Goal: Information Seeking & Learning: Learn about a topic

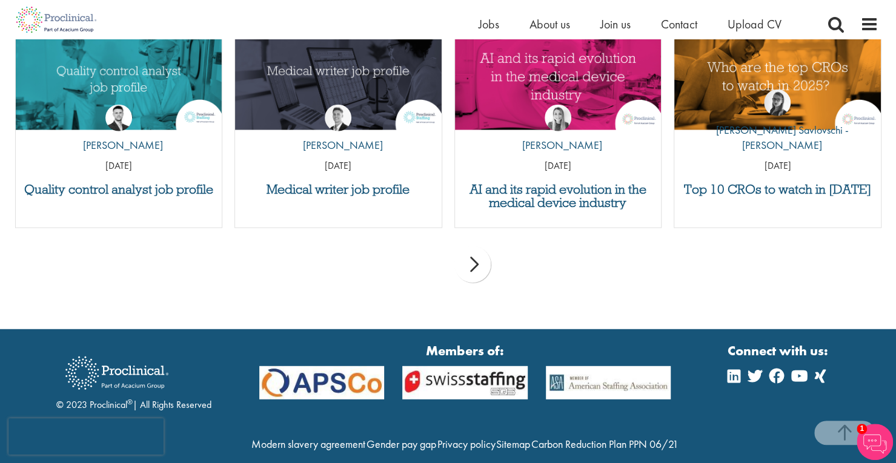
scroll to position [1711, 0]
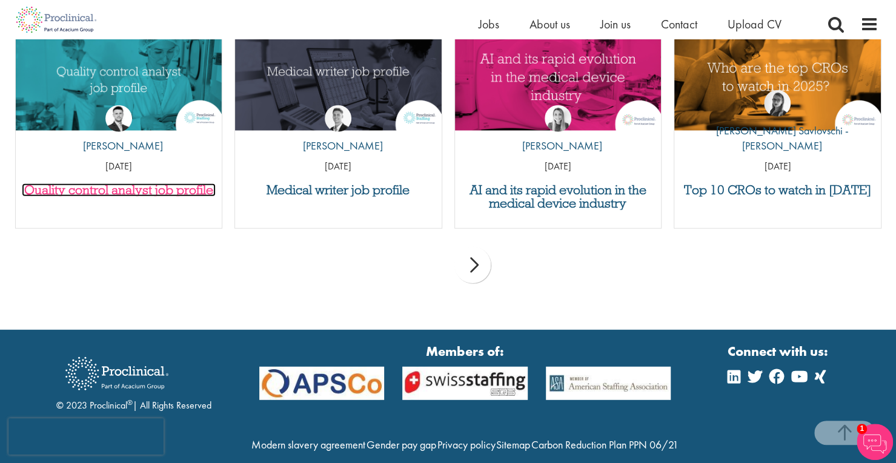
click at [188, 191] on h3 "Quality control analyst job profile" at bounding box center [119, 190] width 194 height 13
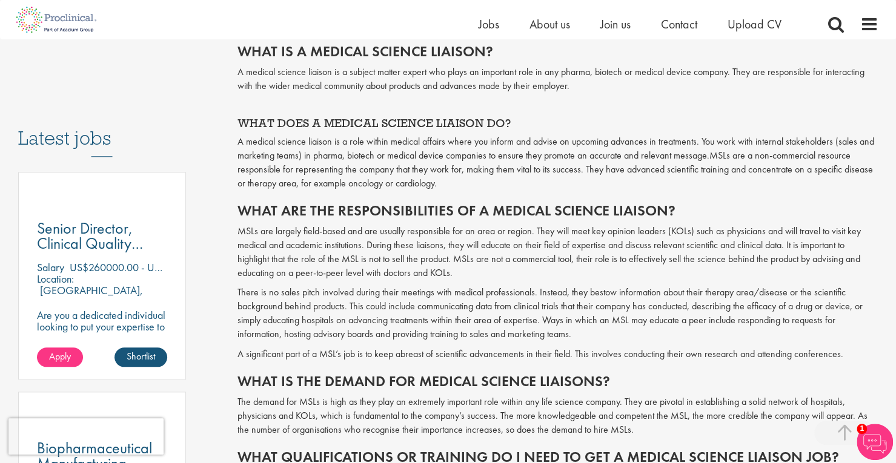
scroll to position [557, 0]
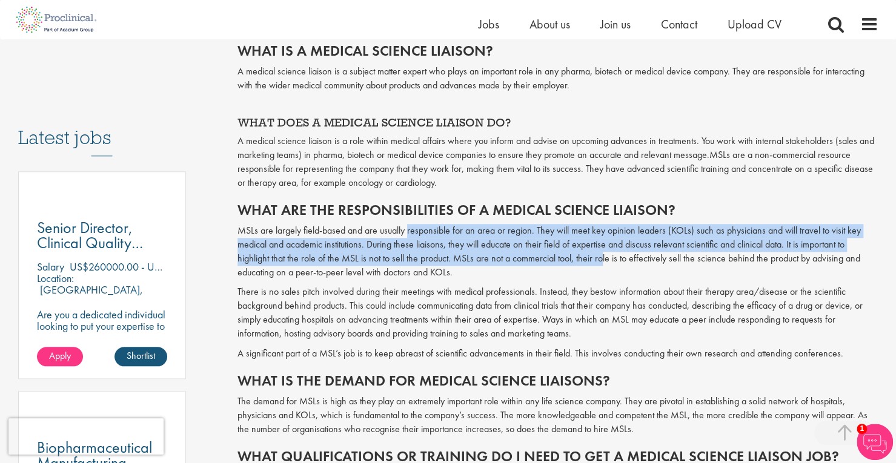
drag, startPoint x: 407, startPoint y: 225, endPoint x: 601, endPoint y: 263, distance: 197.5
click at [601, 263] on p "MSLs are largely field-based and are usually responsible for an area or region.…" at bounding box center [557, 251] width 641 height 55
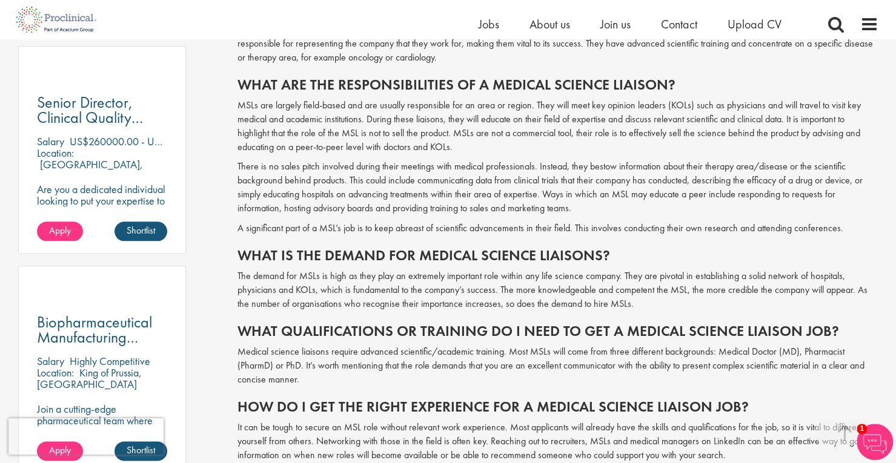
scroll to position [683, 0]
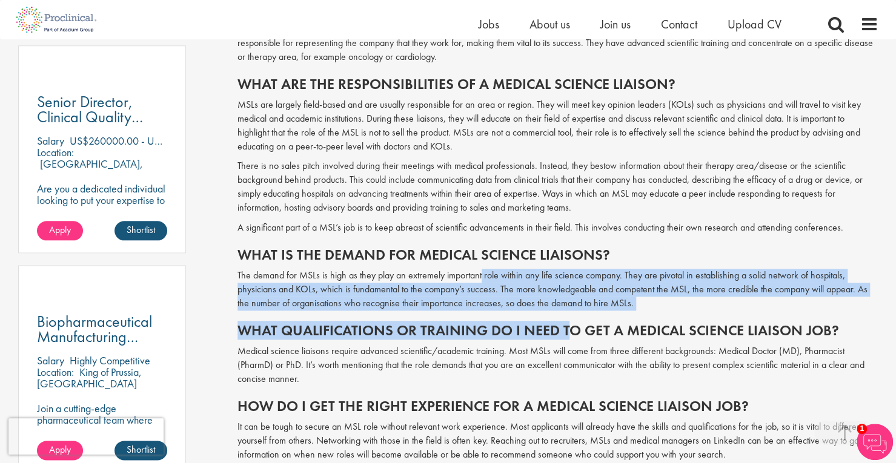
drag, startPoint x: 480, startPoint y: 264, endPoint x: 565, endPoint y: 313, distance: 98.0
click at [565, 313] on span "Have you ever considered a career as a medical science liaison (MSL)? With the …" at bounding box center [557, 382] width 641 height 1039
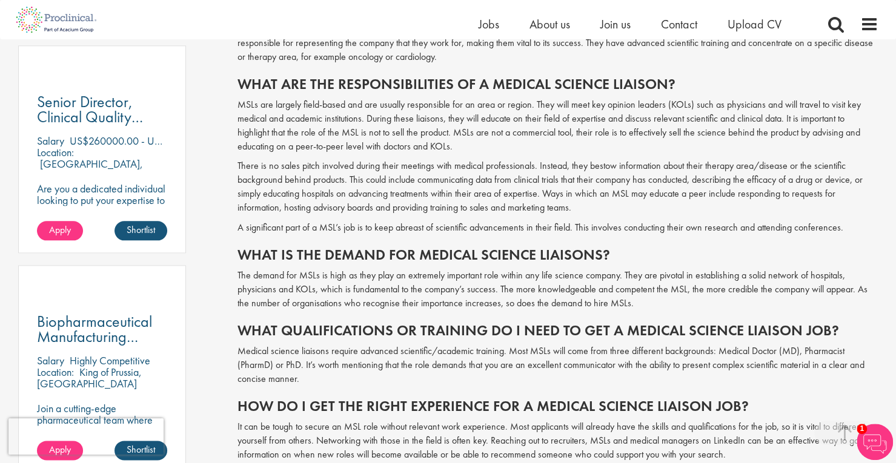
click at [608, 345] on p "Medical science liaisons require advanced scientific/academic training. Most MS…" at bounding box center [557, 366] width 641 height 42
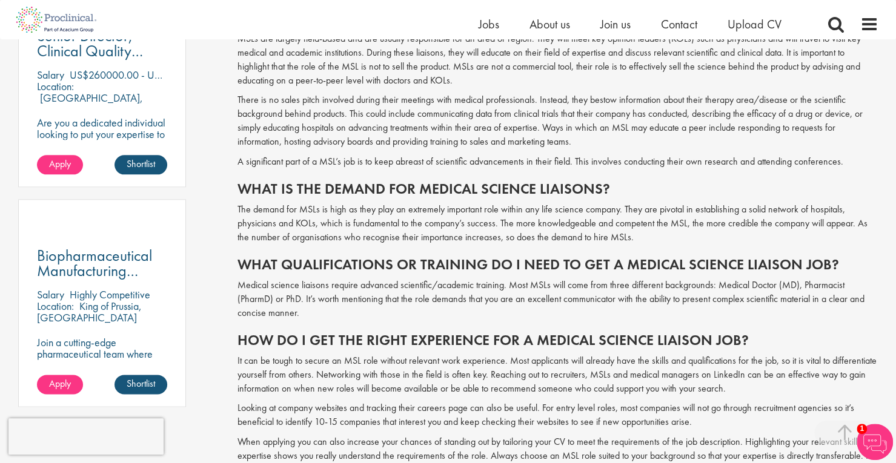
scroll to position [749, 0]
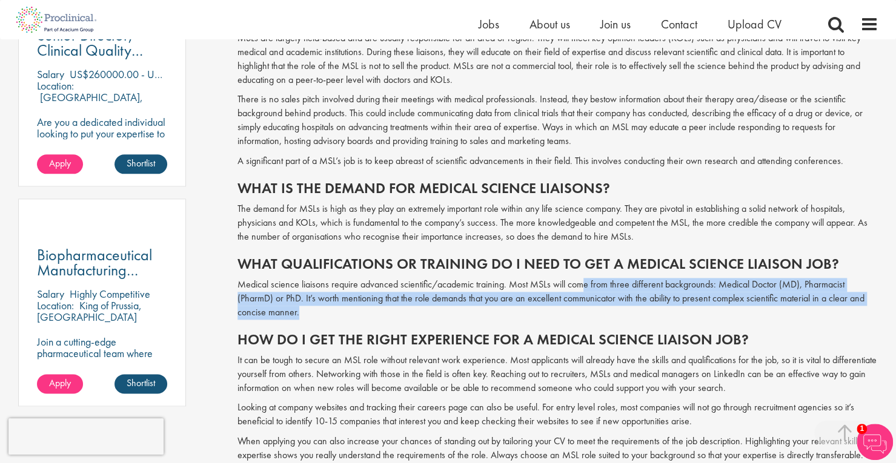
drag, startPoint x: 585, startPoint y: 289, endPoint x: 669, endPoint y: 318, distance: 88.5
click at [669, 318] on p "Medical science liaisons require advanced scientific/academic training. Most MS…" at bounding box center [557, 299] width 641 height 42
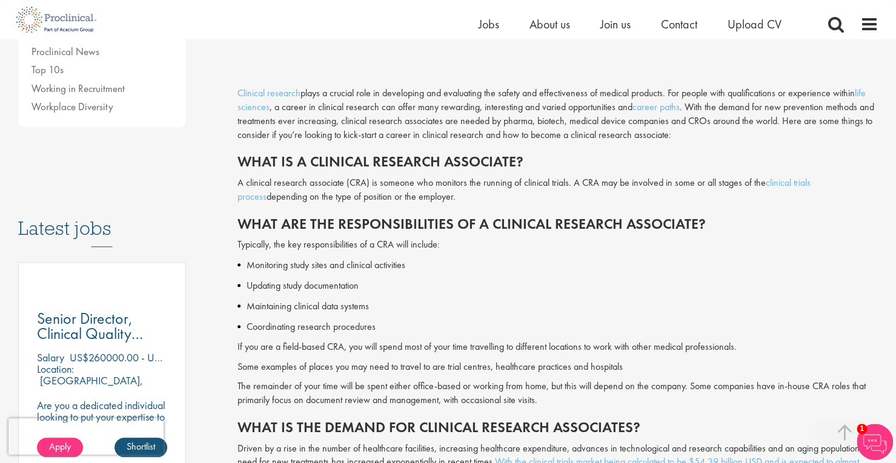
scroll to position [466, 0]
drag, startPoint x: 408, startPoint y: 119, endPoint x: 596, endPoint y: 118, distance: 187.8
click at [596, 118] on div "Clinical research plays a crucial role in developing and evaluating the safety …" at bounding box center [557, 113] width 641 height 55
click at [679, 136] on div "Clinical research plays a crucial role in developing and evaluating the safety …" at bounding box center [557, 113] width 641 height 55
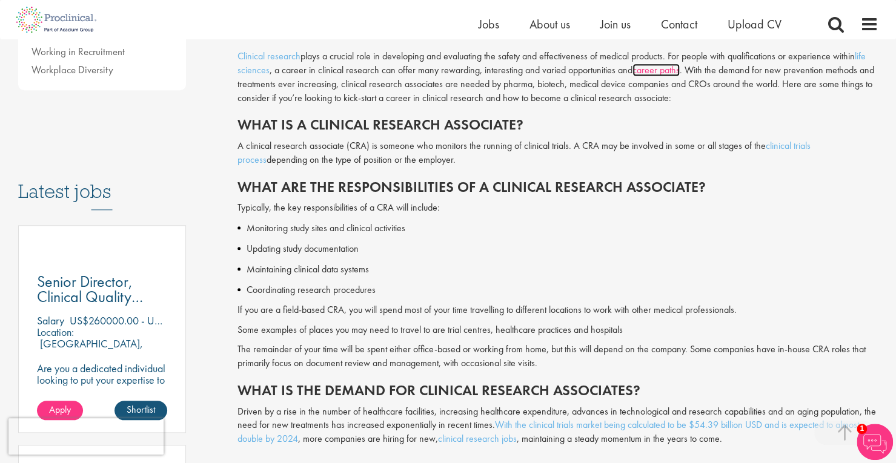
scroll to position [530, 0]
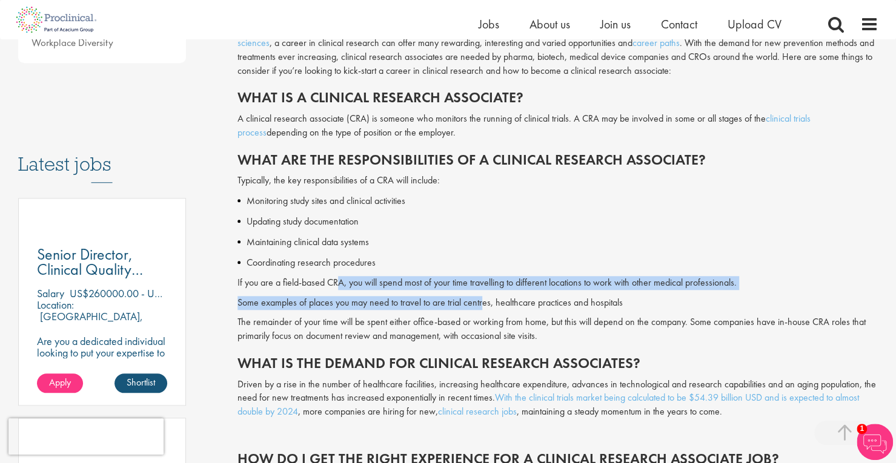
drag, startPoint x: 337, startPoint y: 285, endPoint x: 489, endPoint y: 310, distance: 154.0
click at [489, 310] on div "Typically, the key responsibilities of a CRA will include: Monitoring study sit…" at bounding box center [557, 259] width 641 height 170
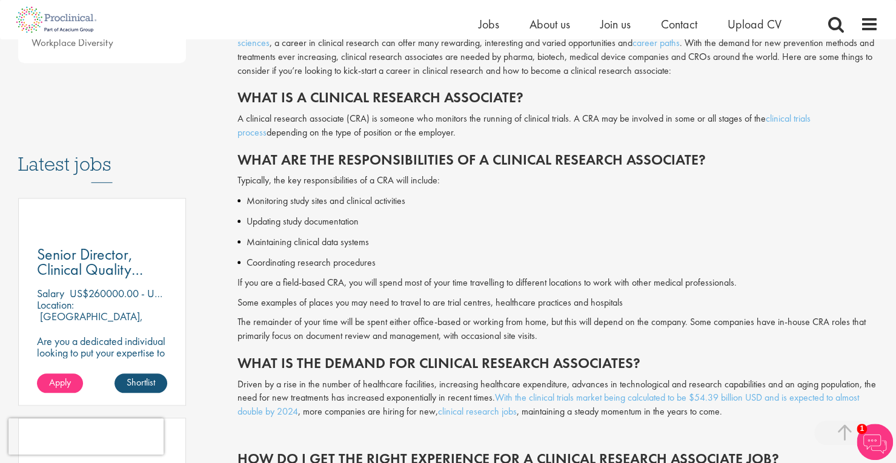
click at [524, 313] on div "Typically, the key responsibilities of a CRA will include: Monitoring study sit…" at bounding box center [557, 259] width 641 height 170
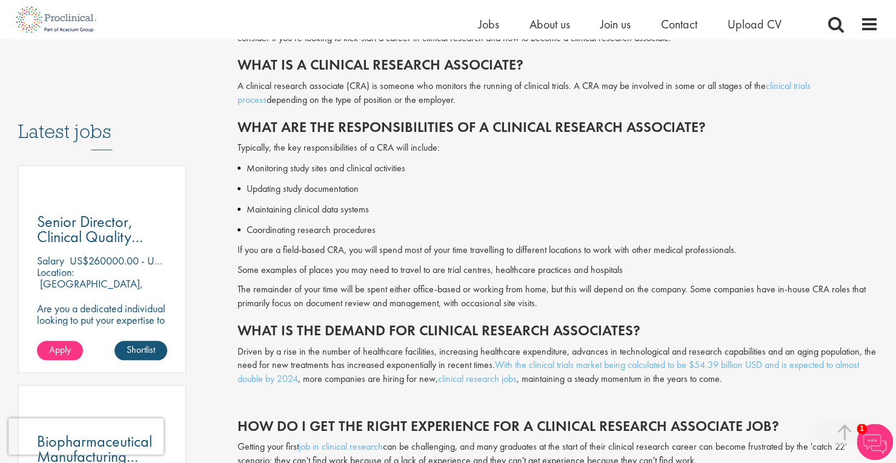
scroll to position [578, 0]
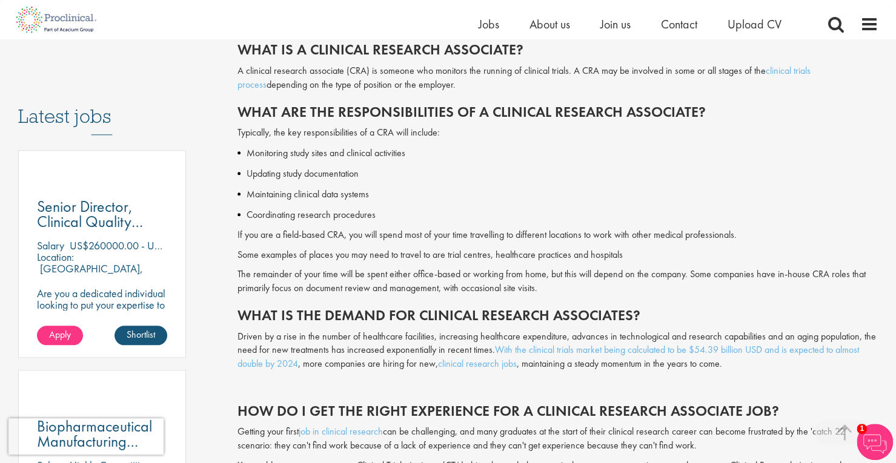
click at [464, 256] on p "Some examples of places you may need to travel to are trial centres, healthcare…" at bounding box center [557, 255] width 641 height 14
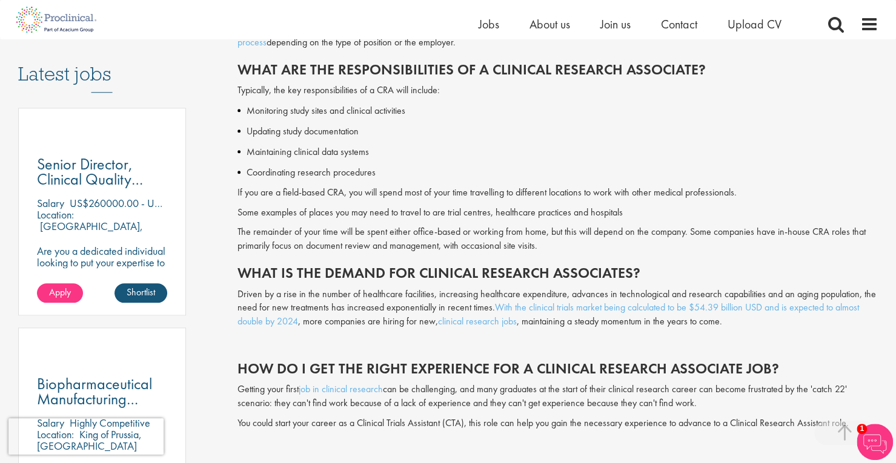
scroll to position [621, 0]
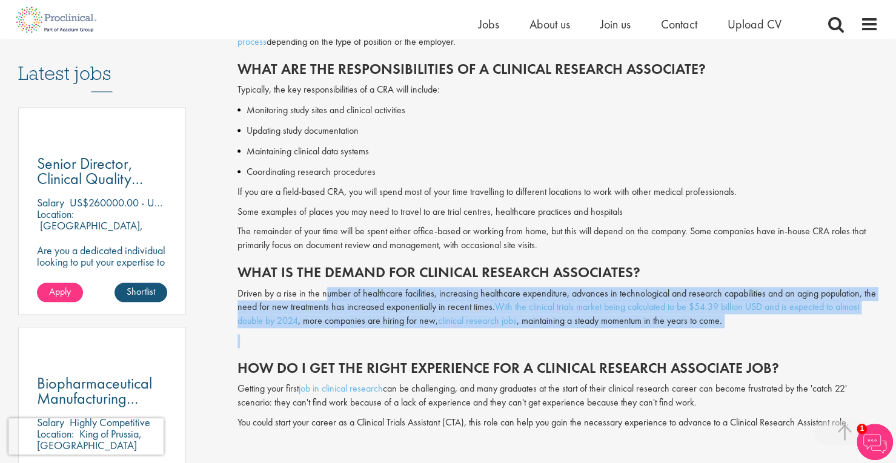
drag, startPoint x: 325, startPoint y: 299, endPoint x: 414, endPoint y: 331, distance: 95.0
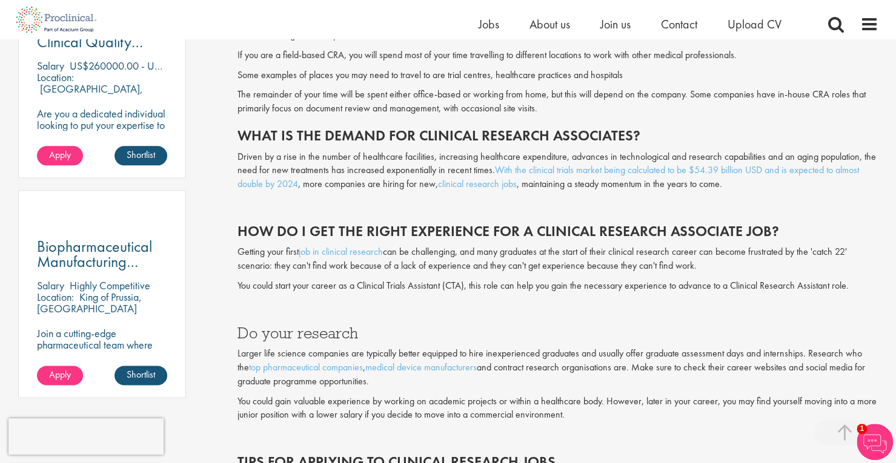
scroll to position [767, 0]
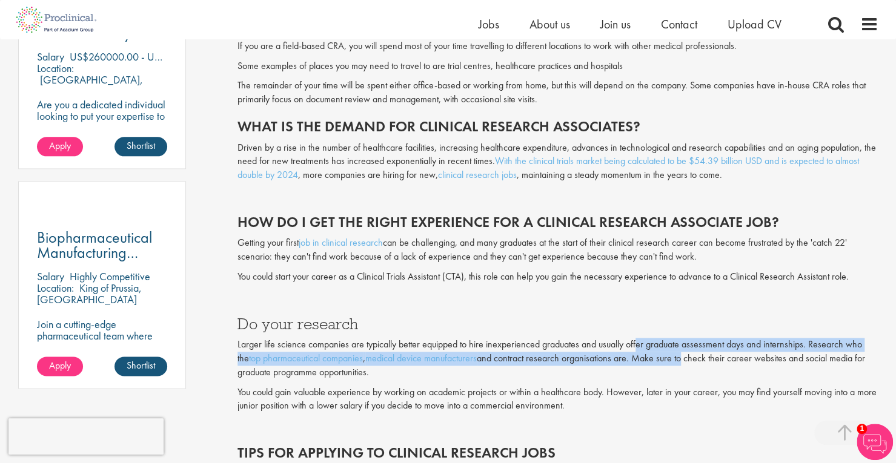
drag, startPoint x: 637, startPoint y: 342, endPoint x: 672, endPoint y: 360, distance: 39.3
click at [672, 360] on p "Larger life science companies are typically better equipped to hire inexperienc…" at bounding box center [557, 359] width 641 height 42
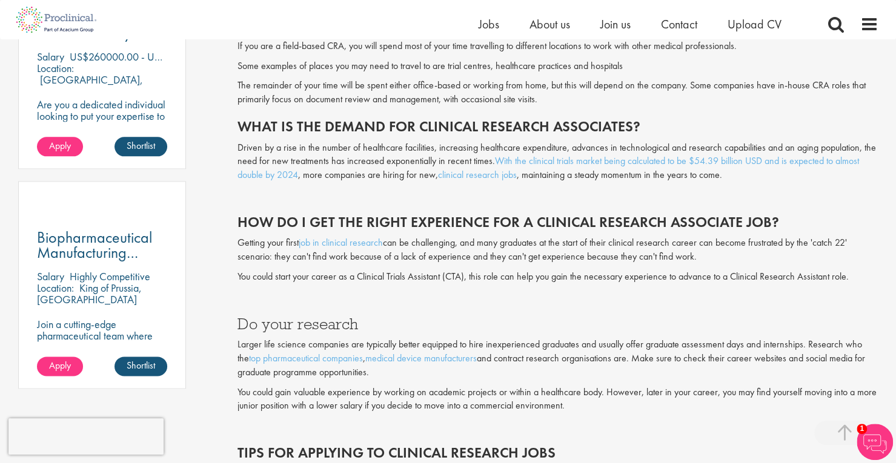
click at [546, 369] on p "Larger life science companies are typically better equipped to hire inexperienc…" at bounding box center [557, 359] width 641 height 42
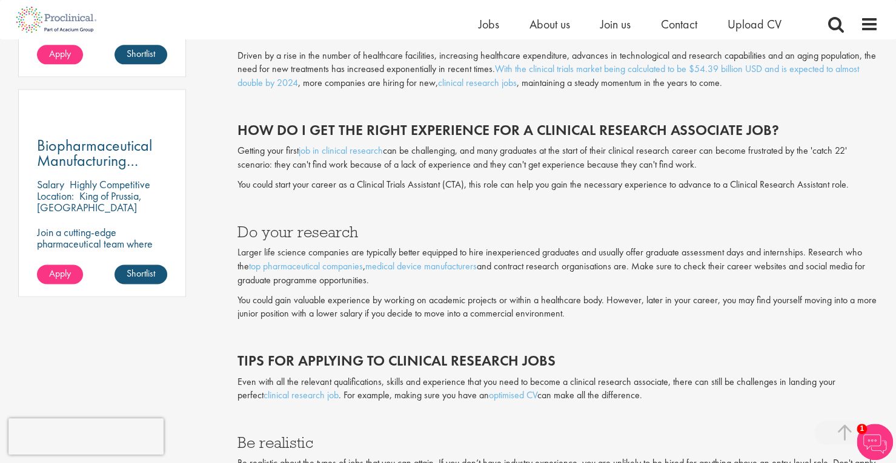
scroll to position [859, 0]
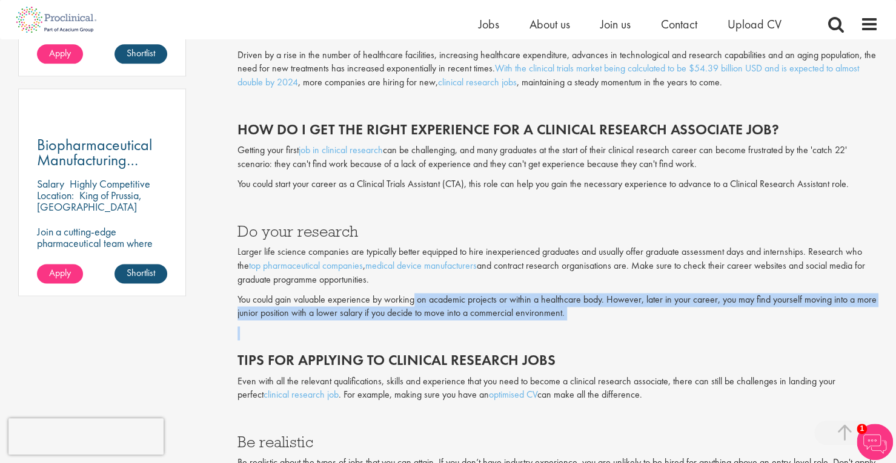
drag, startPoint x: 414, startPoint y: 299, endPoint x: 592, endPoint y: 326, distance: 179.6
click at [592, 326] on div "What is the demand for clinical research associates? Driven by a rise in the nu…" at bounding box center [557, 357] width 641 height 663
click at [592, 326] on p at bounding box center [557, 333] width 641 height 14
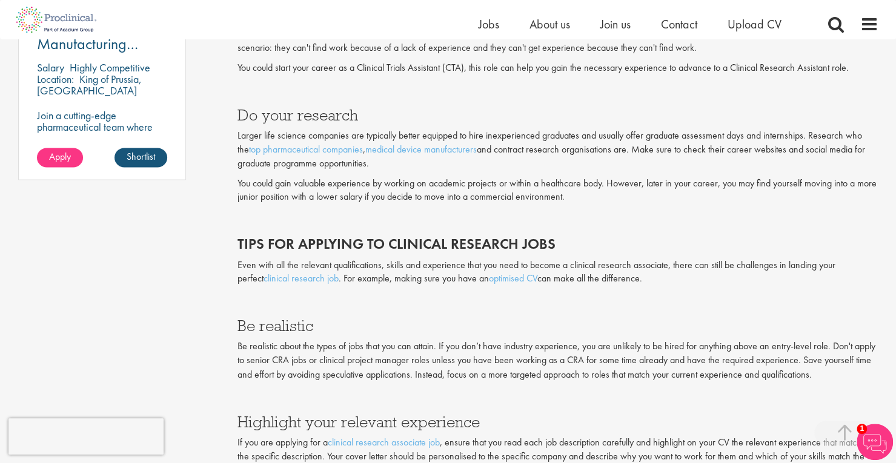
scroll to position [979, 0]
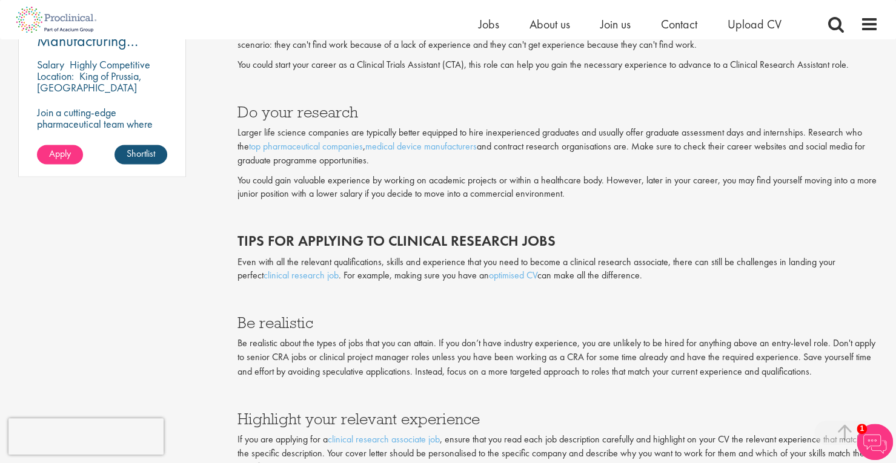
drag, startPoint x: 354, startPoint y: 259, endPoint x: 624, endPoint y: 282, distance: 270.6
click at [624, 282] on p "Even with all the relevant qualifications, skills and experience that you need …" at bounding box center [557, 270] width 641 height 28
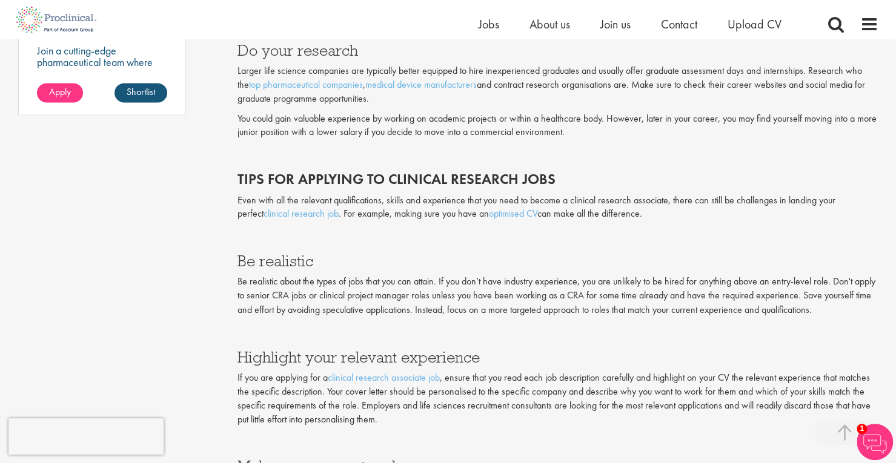
scroll to position [1042, 0]
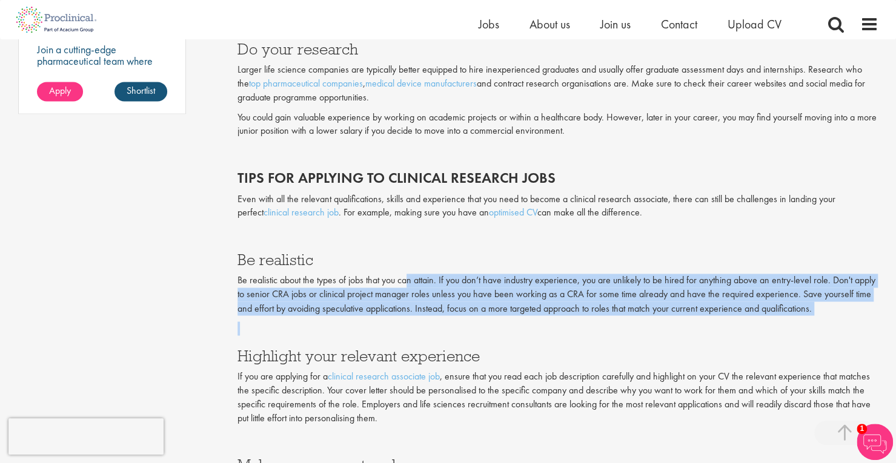
drag, startPoint x: 409, startPoint y: 277, endPoint x: 610, endPoint y: 330, distance: 207.5
click at [610, 330] on div "What is the demand for clinical research associates? Driven by a rise in the nu…" at bounding box center [557, 175] width 641 height 663
click at [610, 330] on p at bounding box center [557, 329] width 641 height 14
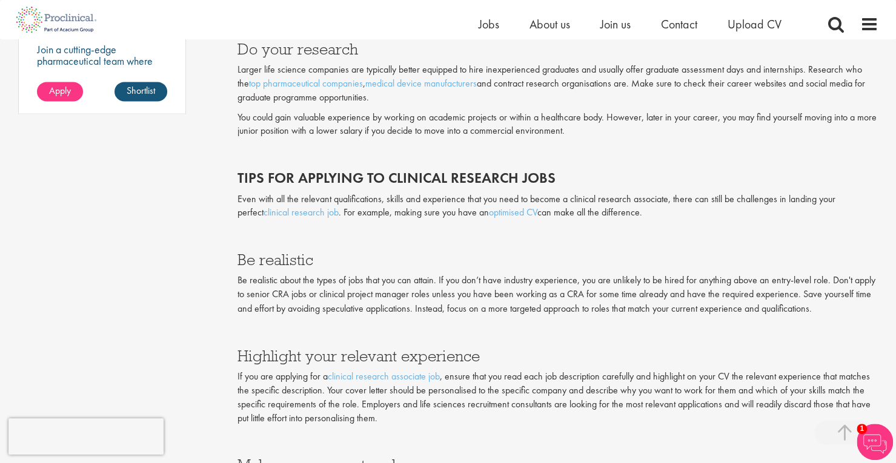
click at [610, 330] on p at bounding box center [557, 329] width 641 height 14
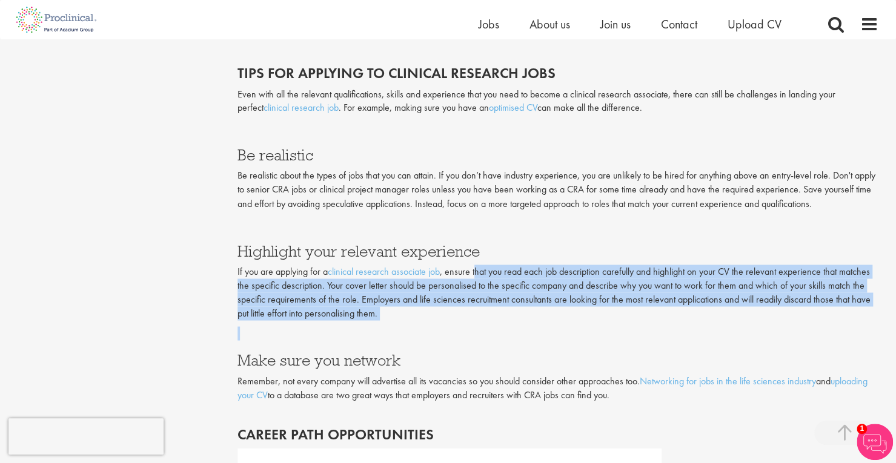
drag, startPoint x: 478, startPoint y: 271, endPoint x: 628, endPoint y: 323, distance: 158.4
click at [628, 323] on div "What is the demand for clinical research associates? Driven by a rise in the nu…" at bounding box center [557, 70] width 641 height 663
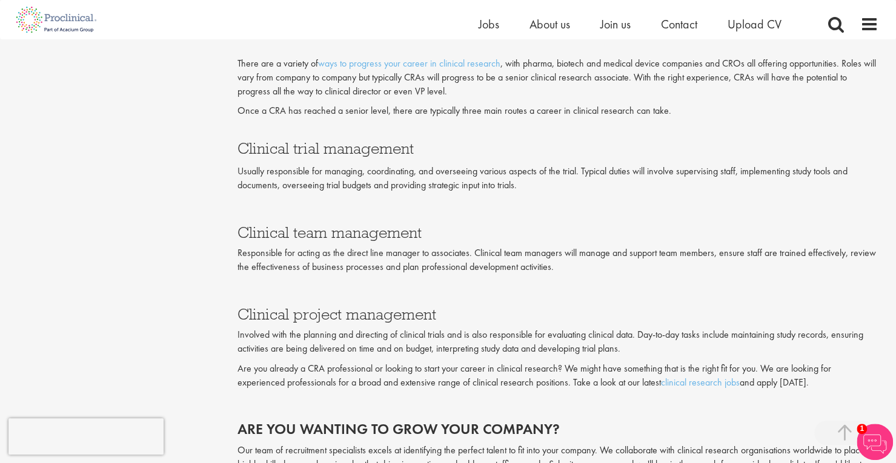
scroll to position [1684, 0]
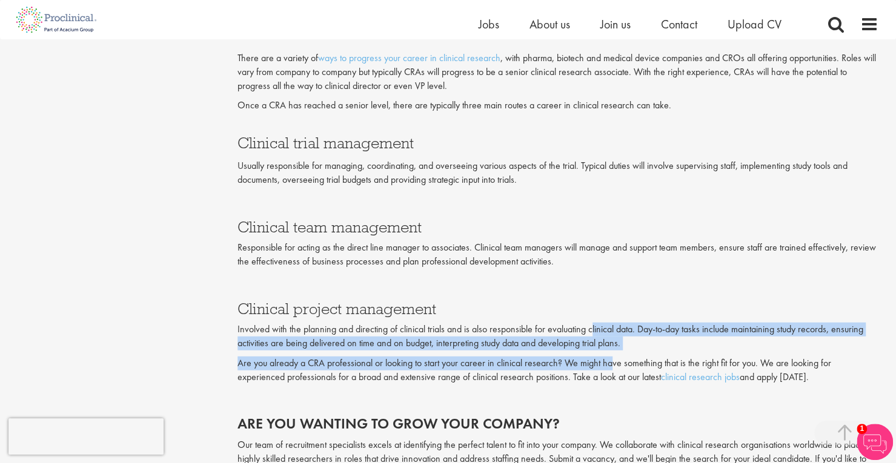
drag, startPoint x: 593, startPoint y: 330, endPoint x: 612, endPoint y: 354, distance: 30.7
click at [612, 354] on div "There are a variety of ways to progress your career in clinical research , with…" at bounding box center [557, 306] width 641 height 510
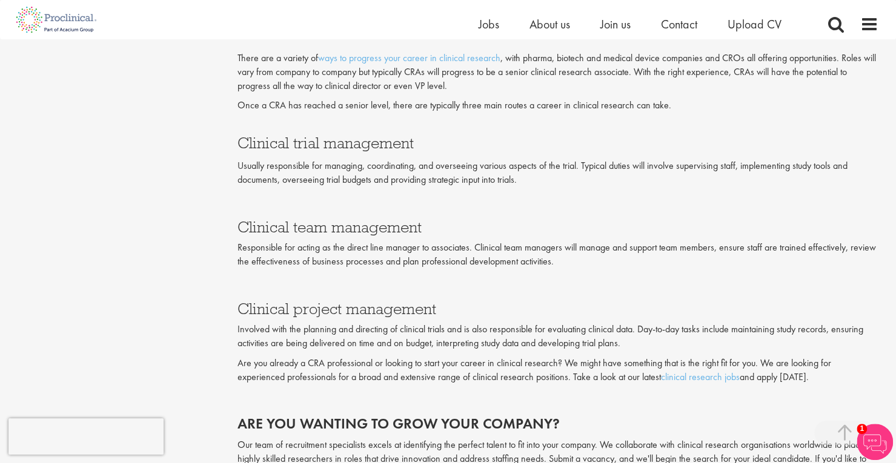
click at [572, 379] on p "Are you already a CRA professional or looking to start your career in clinical …" at bounding box center [557, 371] width 641 height 28
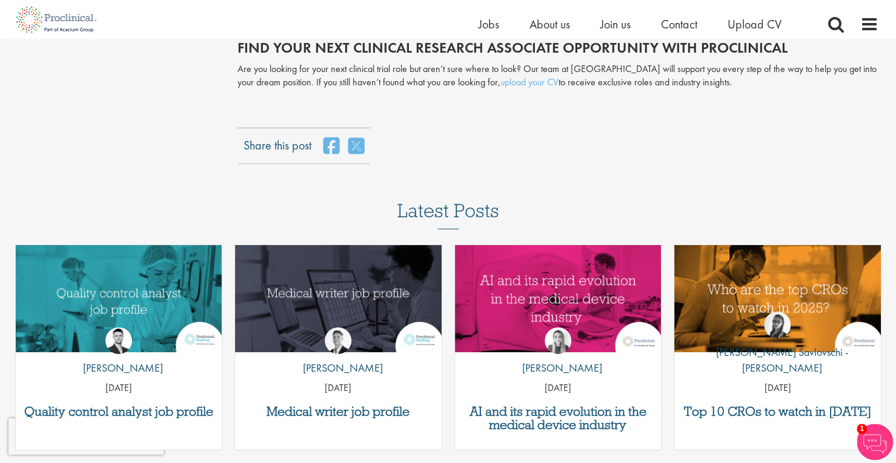
scroll to position [2204, 0]
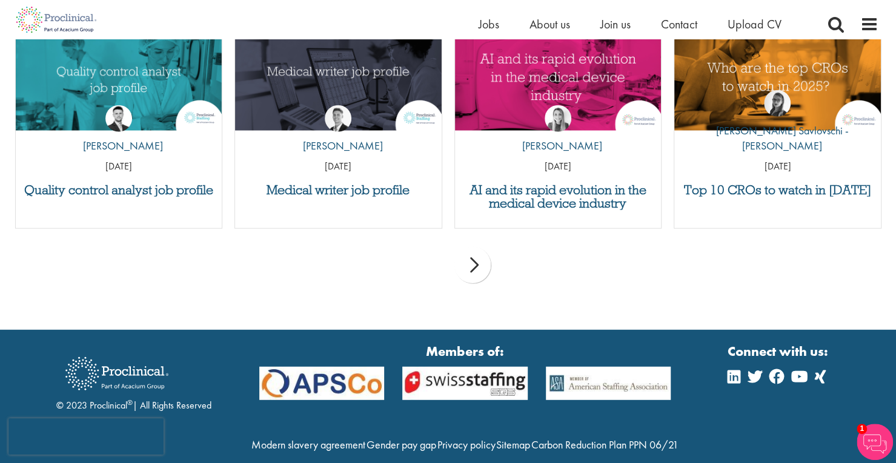
click at [478, 260] on div "next" at bounding box center [472, 265] width 36 height 36
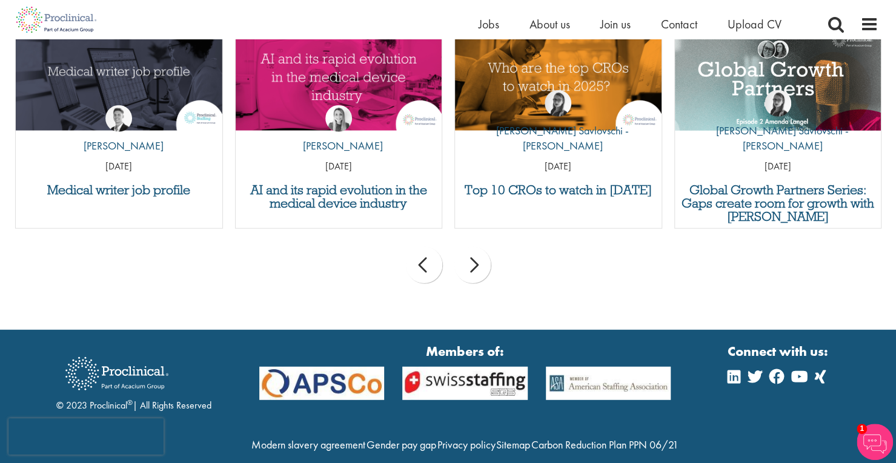
click at [478, 260] on div "next" at bounding box center [472, 265] width 36 height 36
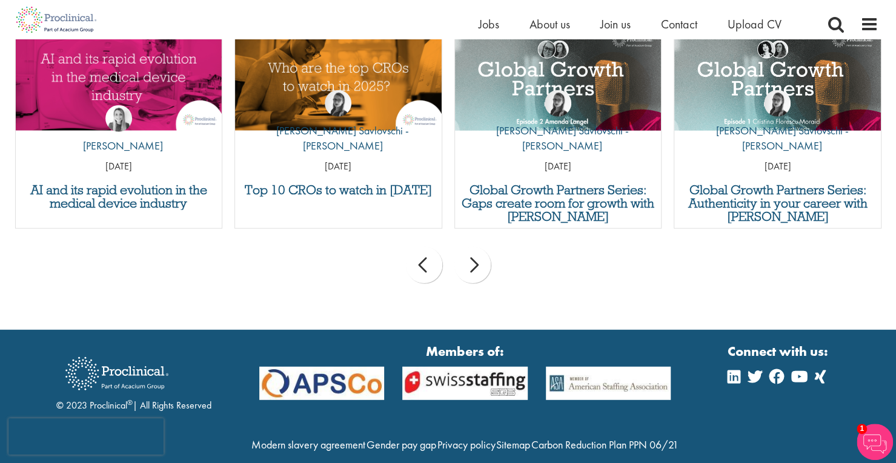
click at [478, 260] on div "next" at bounding box center [472, 265] width 36 height 36
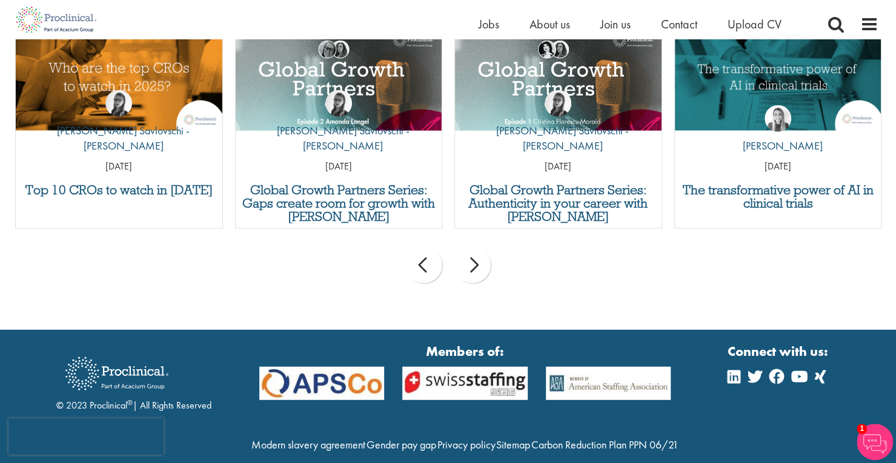
click at [478, 260] on div "next" at bounding box center [472, 265] width 36 height 36
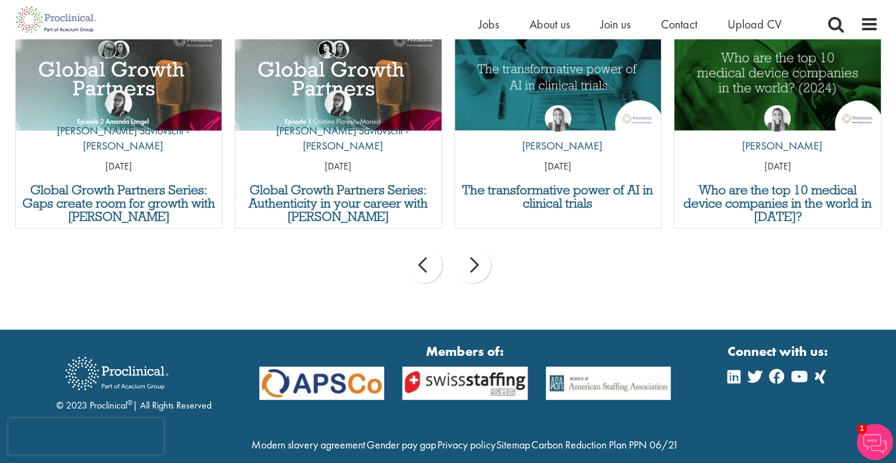
click at [476, 262] on div "next" at bounding box center [472, 265] width 36 height 36
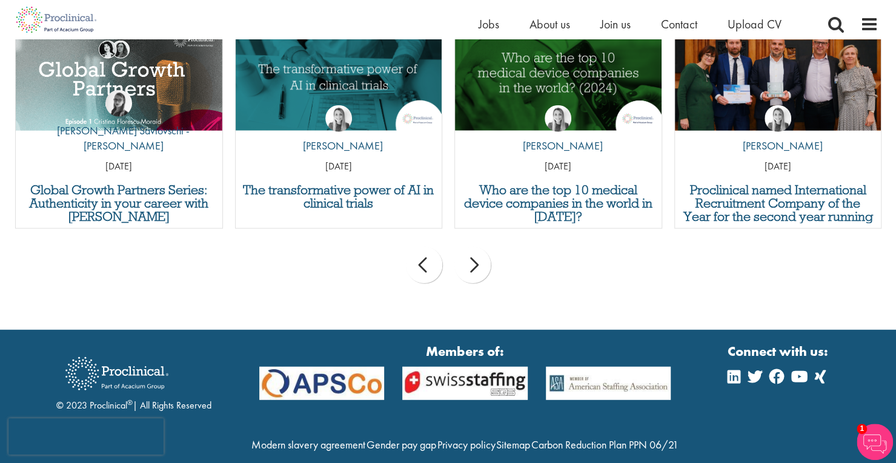
click at [476, 262] on div "next" at bounding box center [472, 265] width 36 height 36
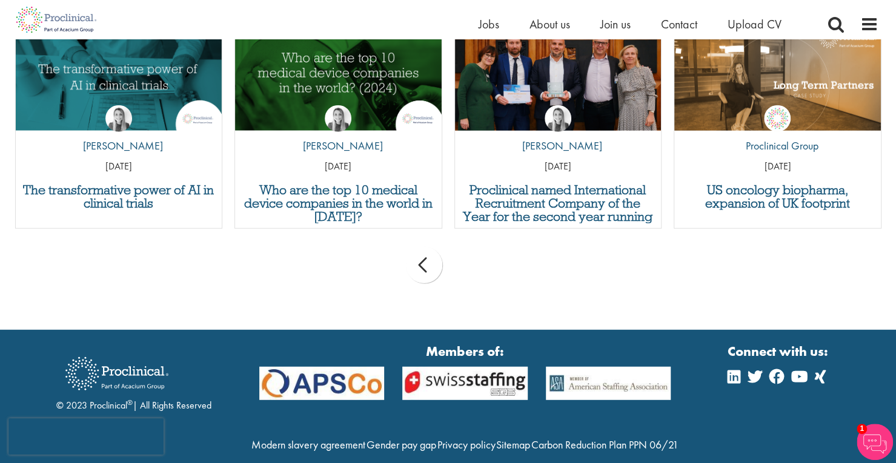
click at [476, 262] on div "prev next" at bounding box center [448, 267] width 878 height 53
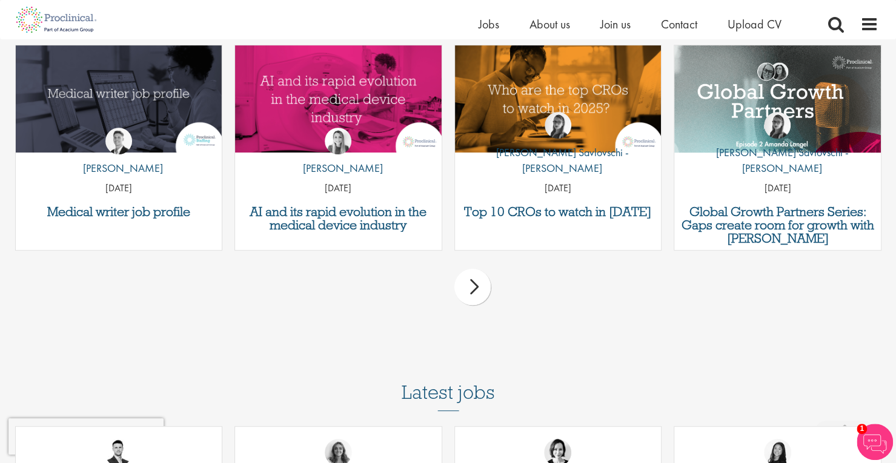
scroll to position [2895, 0]
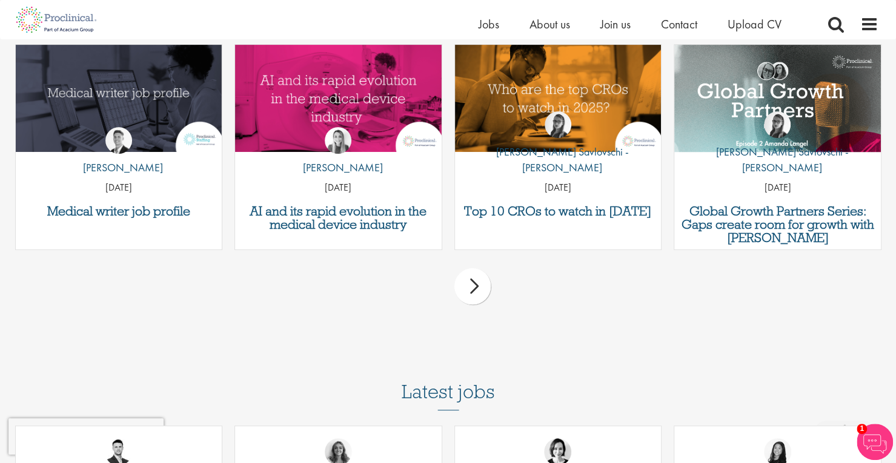
click at [471, 285] on div "next" at bounding box center [472, 286] width 36 height 36
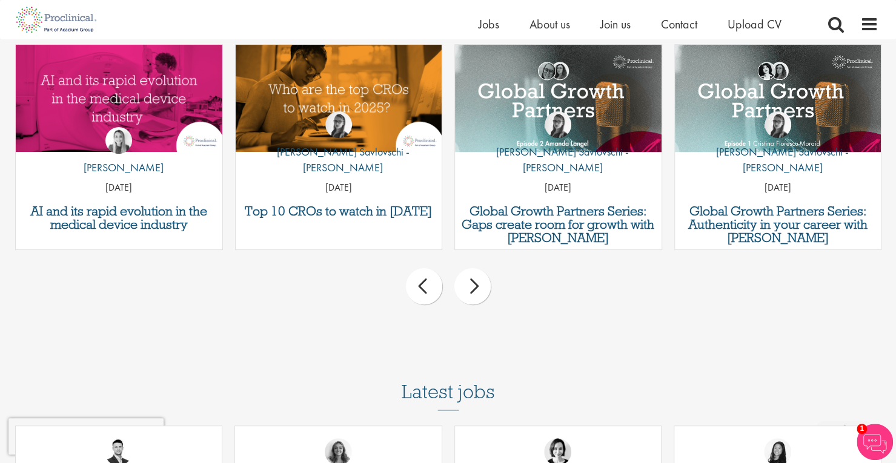
click at [471, 285] on div "next" at bounding box center [472, 286] width 36 height 36
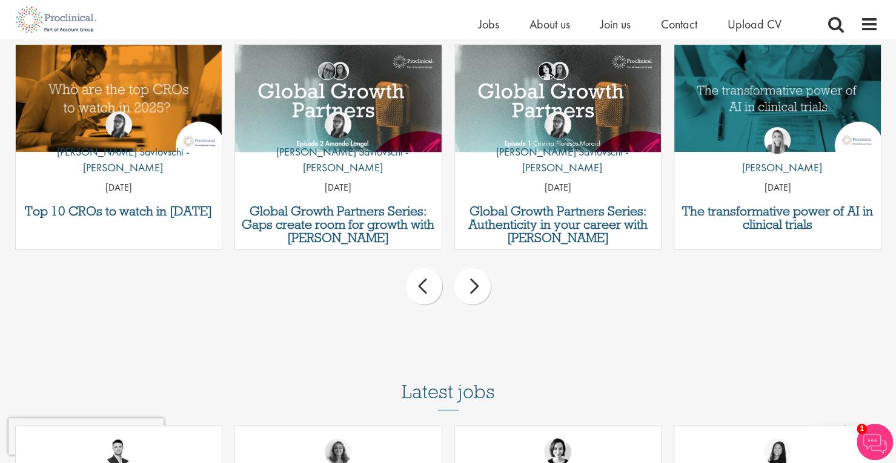
click at [472, 285] on div "next" at bounding box center [472, 286] width 36 height 36
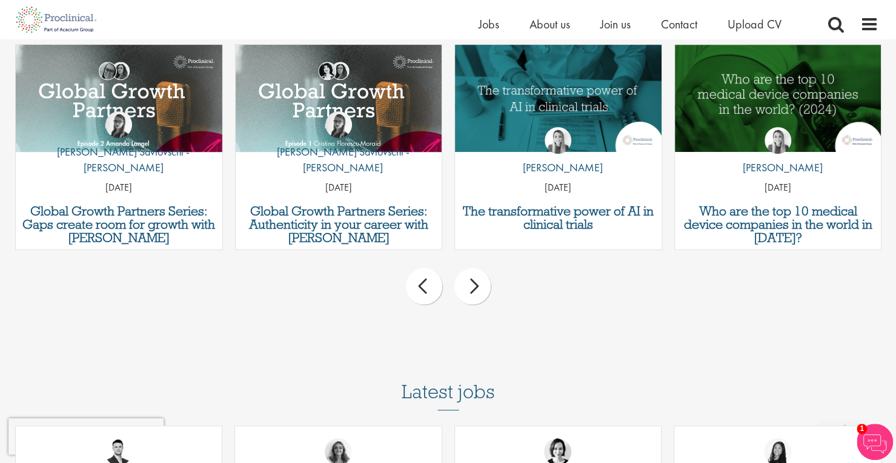
click at [472, 286] on div "next" at bounding box center [472, 286] width 36 height 36
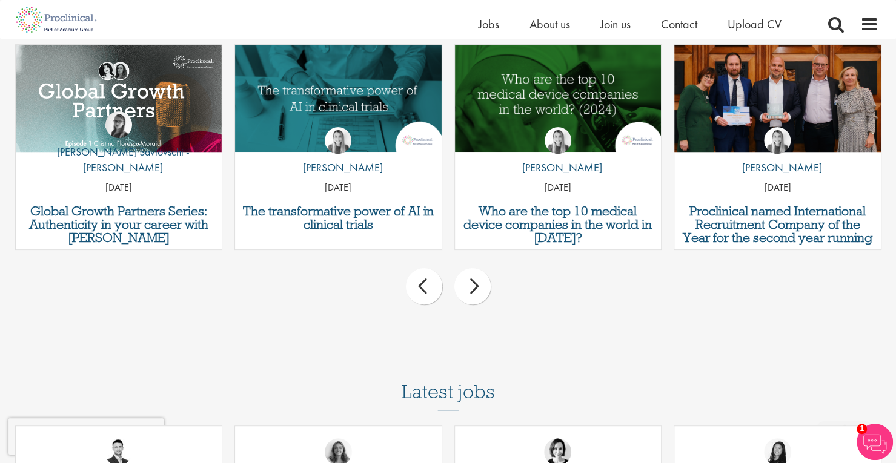
click at [472, 286] on div "next" at bounding box center [472, 286] width 36 height 36
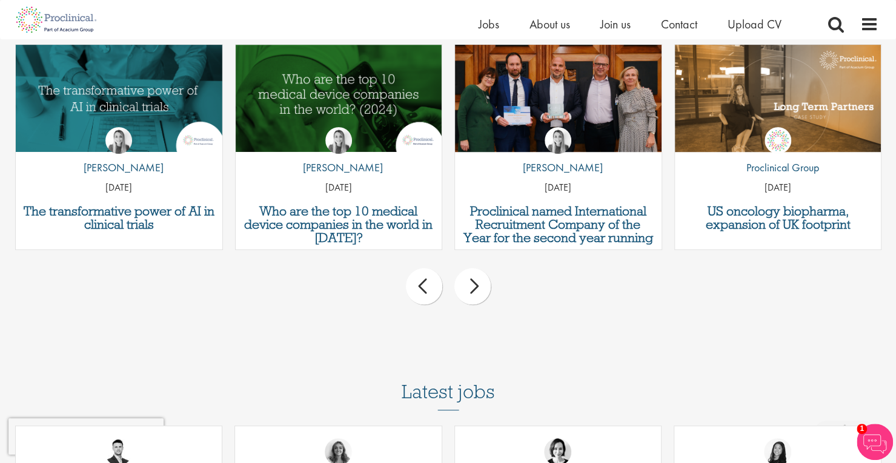
click at [472, 286] on div "next" at bounding box center [472, 286] width 36 height 36
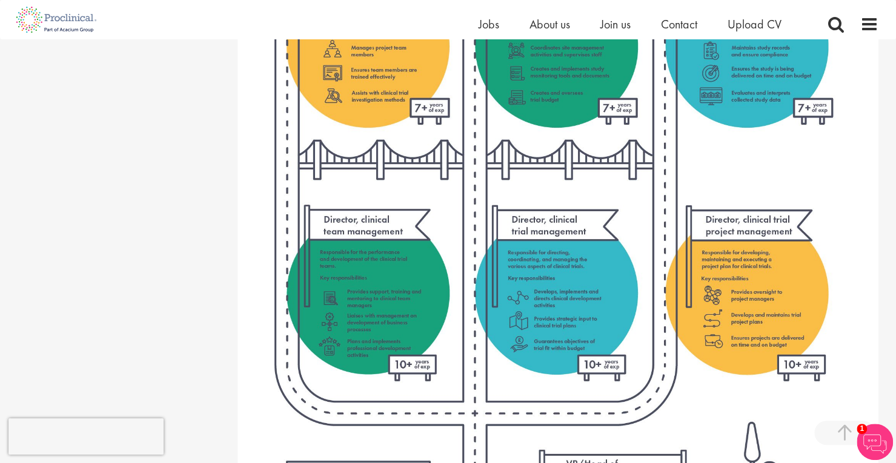
scroll to position [1244, 0]
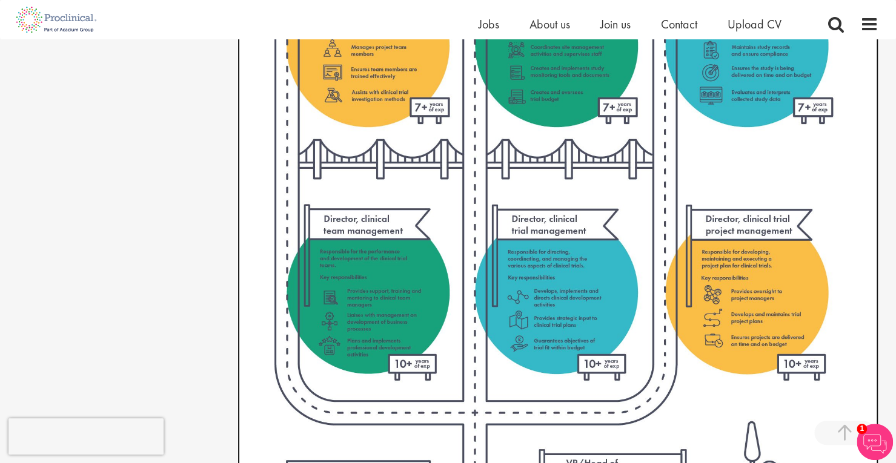
click at [578, 231] on img at bounding box center [557, 31] width 641 height 1297
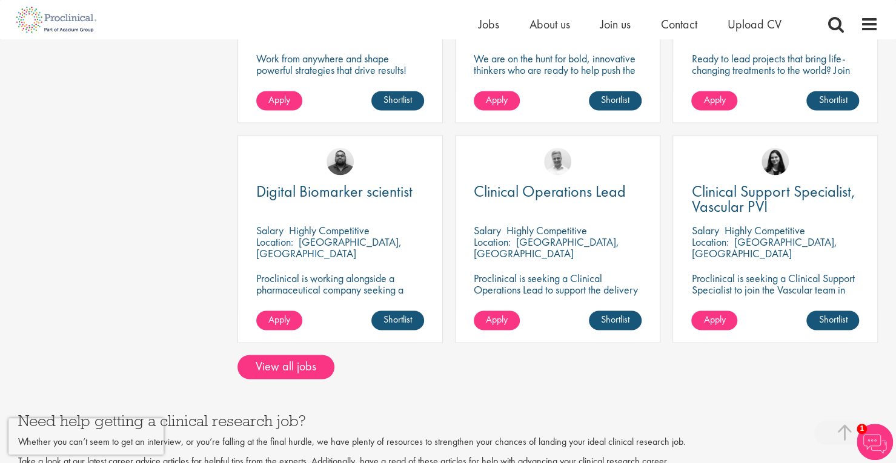
scroll to position [949, 0]
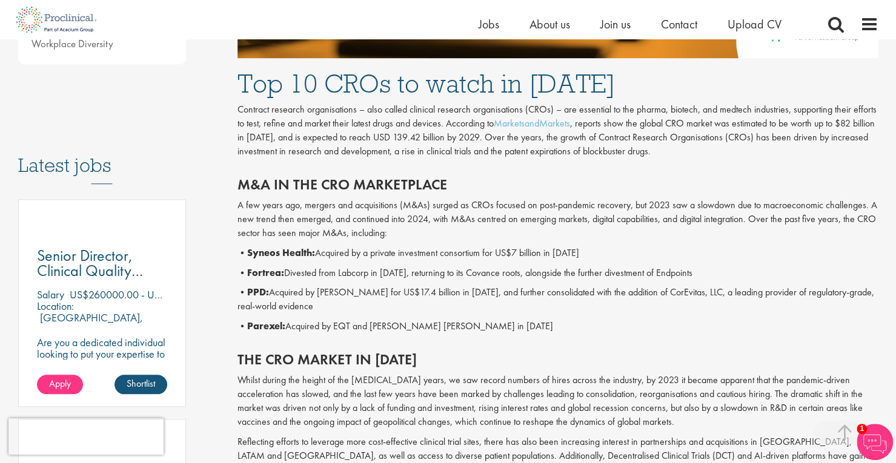
scroll to position [529, 0]
